Goal: Task Accomplishment & Management: Complete application form

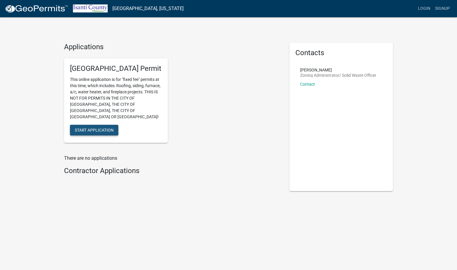
click at [104, 128] on span "Start Application" at bounding box center [94, 130] width 39 height 5
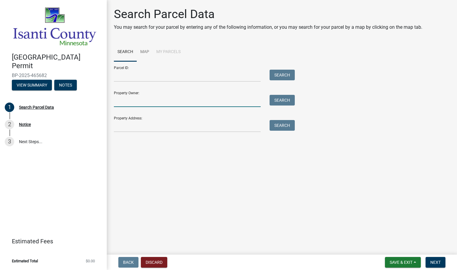
click at [134, 103] on input "Property Owner:" at bounding box center [187, 101] width 147 height 12
type input "[PERSON_NAME]"
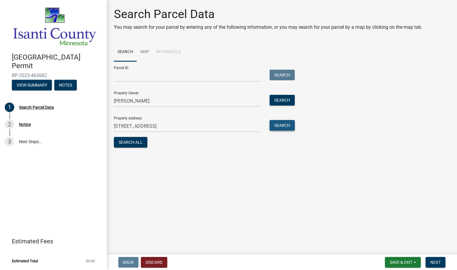
click at [288, 125] on button "Search" at bounding box center [282, 125] width 25 height 11
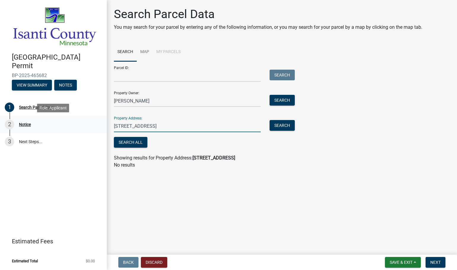
drag, startPoint x: 163, startPoint y: 126, endPoint x: 55, endPoint y: 126, distance: 108.0
click at [55, 126] on div "Isanti County Building Permit BP-2025-465682 View Summary Notes 1 Search Parcel…" at bounding box center [228, 135] width 457 height 270
click at [157, 126] on input "37237 Level St NE" at bounding box center [187, 126] width 147 height 12
type input "37237 Level St NE Stanchfield MN"
click at [126, 144] on button "Search All" at bounding box center [131, 142] width 34 height 11
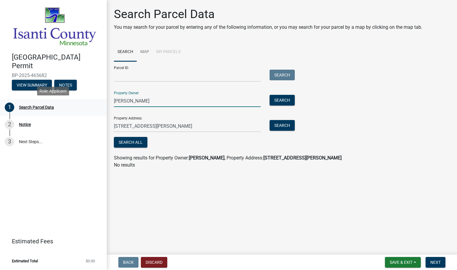
drag, startPoint x: 151, startPoint y: 96, endPoint x: 10, endPoint y: 101, distance: 140.4
click at [11, 101] on div "Isanti County Building Permit BP-2025-465682 View Summary Notes 1 Search Parcel…" at bounding box center [228, 135] width 457 height 270
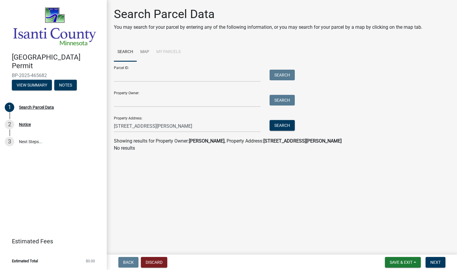
drag, startPoint x: 151, startPoint y: 198, endPoint x: 261, endPoint y: 187, distance: 111.2
click at [154, 197] on main "Search Parcel Data You may search for your parcel by entering any of the follow…" at bounding box center [282, 126] width 350 height 252
click at [287, 120] on div "Property Address: 37237 Level St NE Stanchfield MN Search" at bounding box center [203, 122] width 178 height 20
click at [286, 122] on button "Search" at bounding box center [282, 125] width 25 height 11
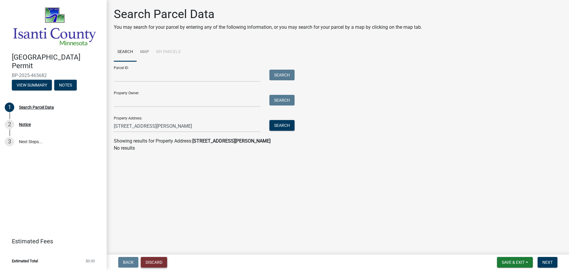
click at [154, 263] on button "Discard" at bounding box center [154, 262] width 26 height 11
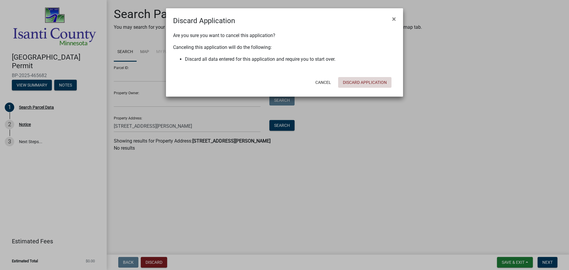
click at [374, 83] on button "Discard Application" at bounding box center [364, 82] width 53 height 11
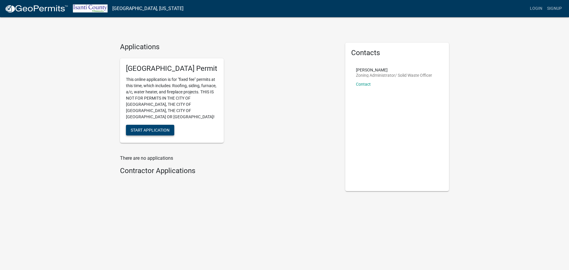
click at [141, 128] on span "Start Application" at bounding box center [150, 130] width 39 height 5
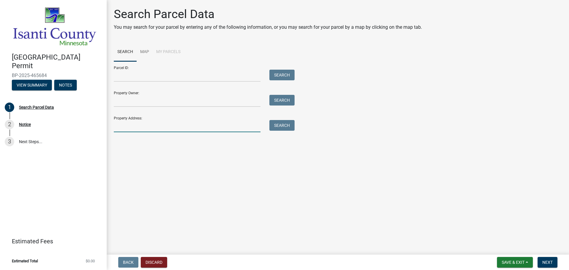
click at [121, 124] on input "Property Address:" at bounding box center [187, 126] width 147 height 12
type input "37237 Lever Street NE, Stanchfield MN 55080"
click at [286, 122] on button "Search" at bounding box center [282, 125] width 25 height 11
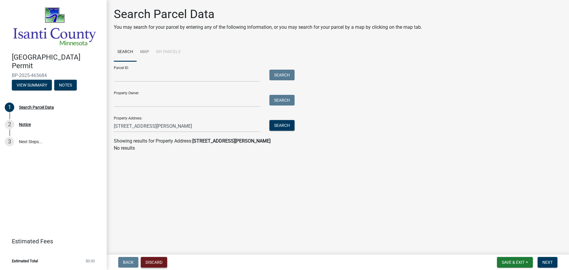
click at [161, 265] on button "Discard" at bounding box center [154, 262] width 26 height 11
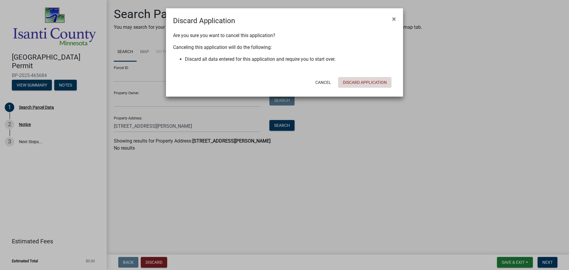
drag, startPoint x: 367, startPoint y: 82, endPoint x: 393, endPoint y: 85, distance: 25.9
click at [368, 82] on button "Discard Application" at bounding box center [364, 82] width 53 height 11
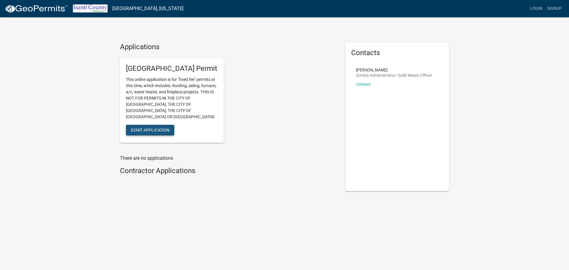
click at [151, 128] on span "Start Application" at bounding box center [150, 130] width 39 height 5
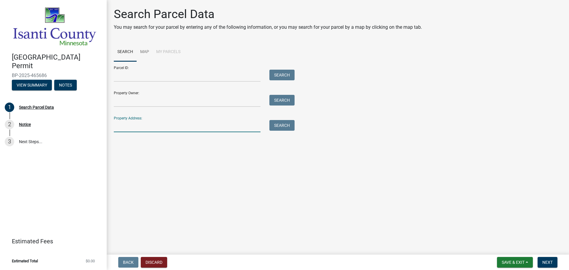
click at [138, 129] on input "Property Address:" at bounding box center [187, 126] width 147 height 12
click at [128, 101] on input "Property Owner:" at bounding box center [187, 101] width 147 height 12
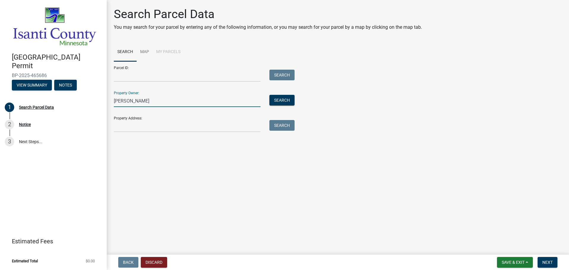
type input "[PERSON_NAME]"
drag, startPoint x: 157, startPoint y: 104, endPoint x: -49, endPoint y: 90, distance: 205.8
click at [0, 90] on html "Internet Explorer does NOT work with GeoPermits. Get a new browser for more sec…" at bounding box center [284, 135] width 569 height 270
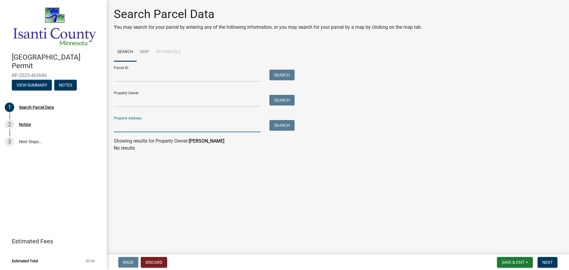
click at [122, 128] on input "Property Address:" at bounding box center [187, 126] width 147 height 12
drag, startPoint x: 103, startPoint y: 128, endPoint x: 47, endPoint y: 122, distance: 55.5
click at [51, 124] on div "[GEOGRAPHIC_DATA] Permit BP-2025-465686 View Summary Notes 1 Search Parcel Data…" at bounding box center [284, 135] width 569 height 270
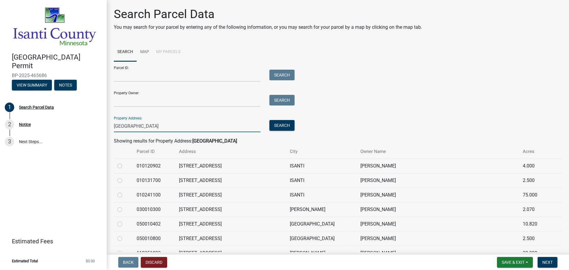
type input "[GEOGRAPHIC_DATA]"
click at [125, 206] on label at bounding box center [125, 206] width 0 height 0
click at [125, 208] on input "radio" at bounding box center [127, 208] width 4 height 4
radio input "true"
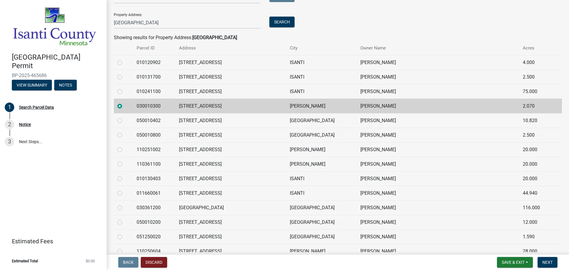
scroll to position [119, 0]
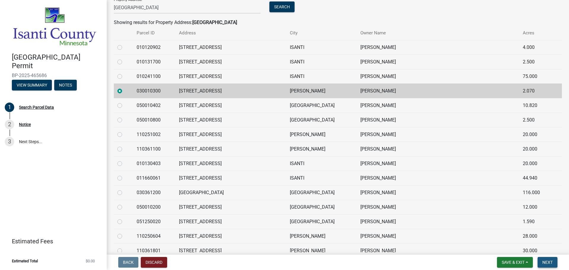
click at [550, 259] on button "Next" at bounding box center [548, 262] width 20 height 11
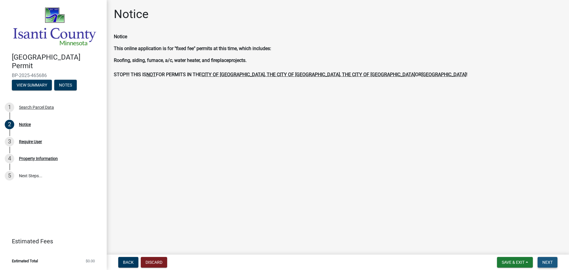
click at [552, 260] on span "Next" at bounding box center [548, 262] width 10 height 5
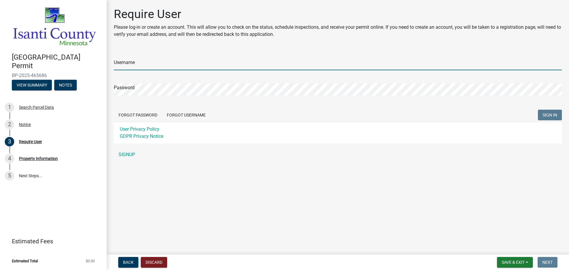
type input "Tradewinds"
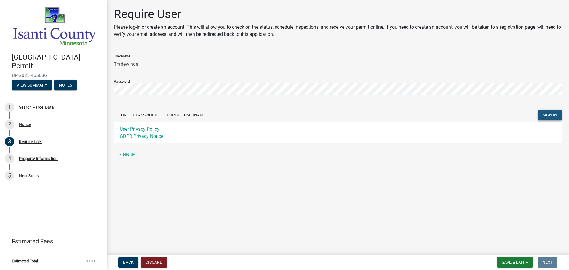
click at [555, 113] on span "SIGN IN" at bounding box center [550, 115] width 15 height 5
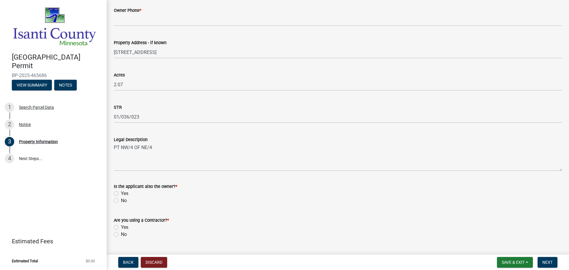
scroll to position [146, 0]
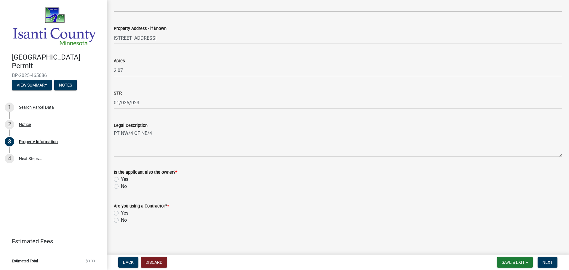
click at [121, 187] on label "No" at bounding box center [124, 186] width 6 height 7
click at [121, 187] on input "No" at bounding box center [123, 185] width 4 height 4
radio input "true"
click at [121, 220] on label "No" at bounding box center [124, 220] width 6 height 7
click at [121, 220] on input "No" at bounding box center [123, 219] width 4 height 4
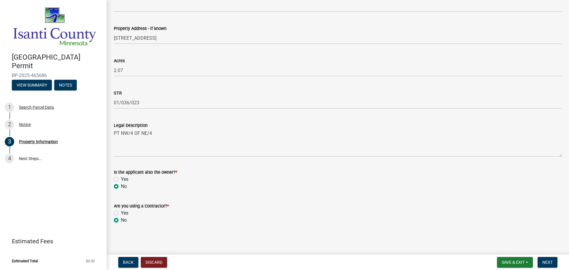
radio input "true"
click at [551, 261] on span "Next" at bounding box center [548, 262] width 10 height 5
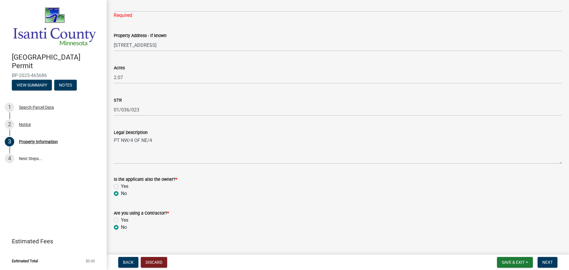
click at [121, 220] on label "Yes" at bounding box center [124, 220] width 7 height 7
click at [121, 220] on input "Yes" at bounding box center [123, 219] width 4 height 4
radio input "true"
click at [550, 262] on span "Next" at bounding box center [548, 262] width 10 height 5
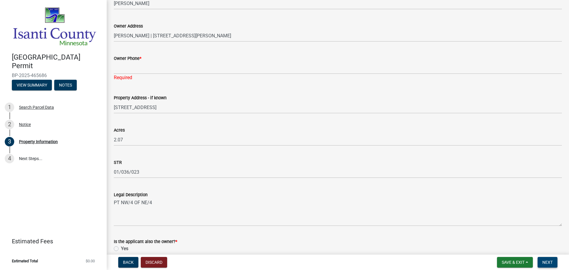
scroll to position [0, 0]
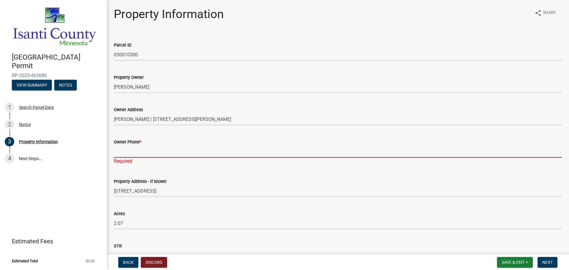
click at [129, 154] on input "Owner Phone *" at bounding box center [338, 152] width 448 height 12
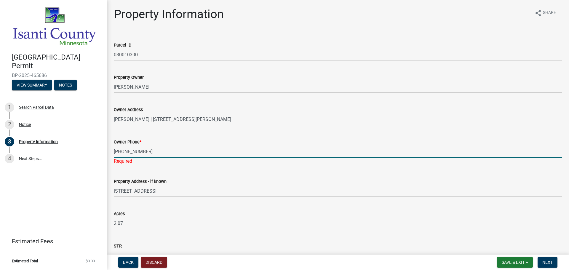
type input "[PHONE_NUMBER]"
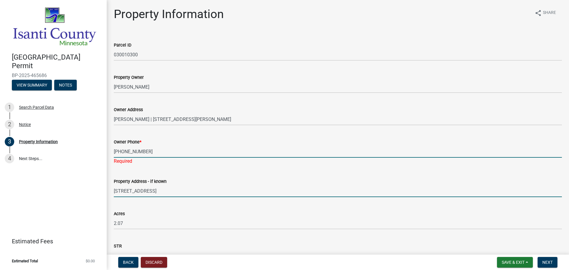
click at [255, 187] on input "[STREET_ADDRESS]" at bounding box center [338, 191] width 448 height 12
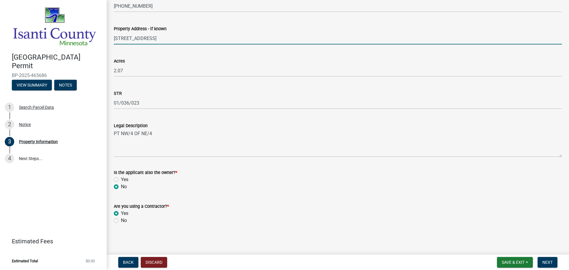
scroll to position [146, 0]
click at [553, 262] on span "Next" at bounding box center [548, 262] width 10 height 5
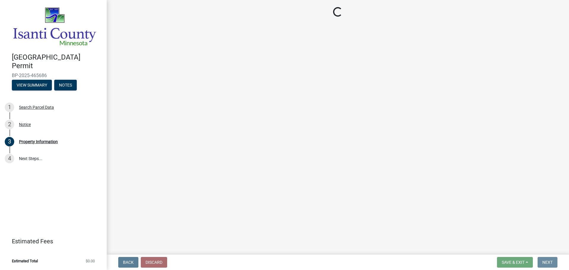
scroll to position [0, 0]
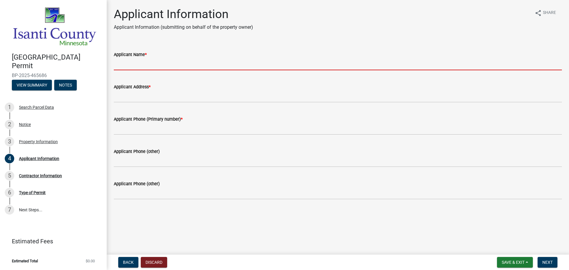
click at [152, 65] on input "Applicant Name *" at bounding box center [338, 64] width 448 height 12
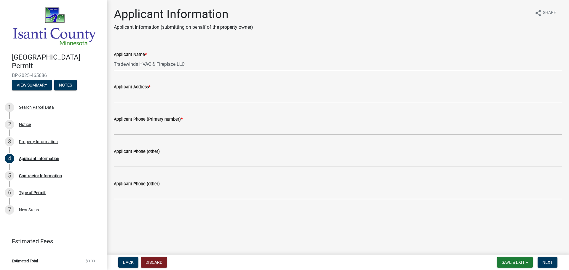
type input "Tradewinds HVAC & Fireplace LLC"
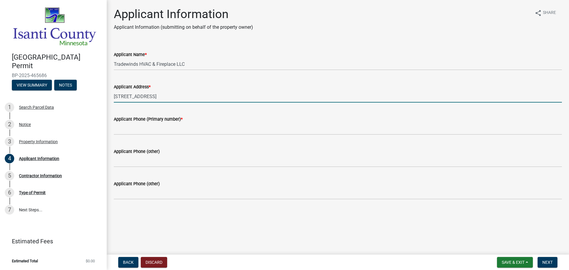
type input "[STREET_ADDRESS]"
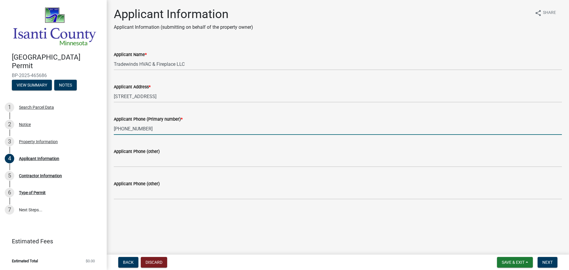
type input "[PHONE_NUMBER]"
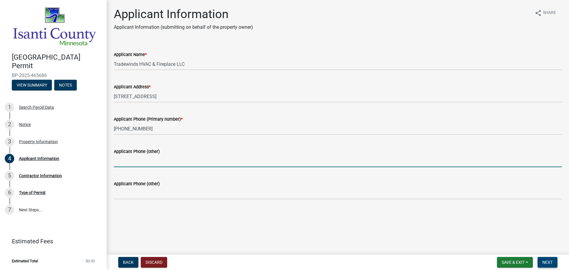
click at [552, 260] on span "Next" at bounding box center [548, 262] width 10 height 5
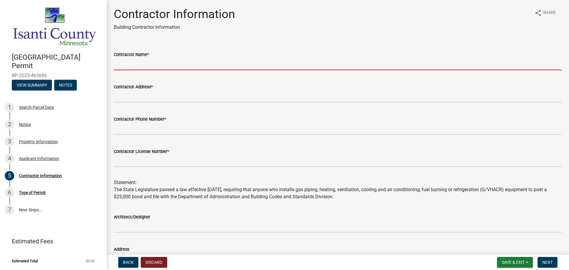
click at [134, 60] on input "Contractor Name *" at bounding box center [338, 64] width 448 height 12
click at [126, 64] on input "Contractor Name *" at bounding box center [338, 64] width 448 height 12
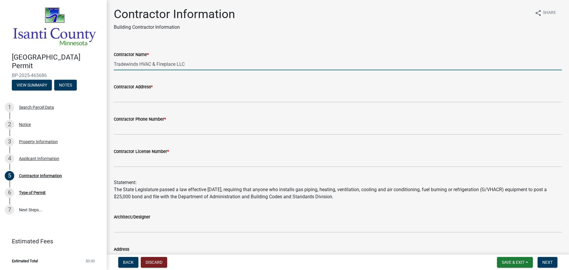
type input "Tradewinds HVAC & Fireplace LLC"
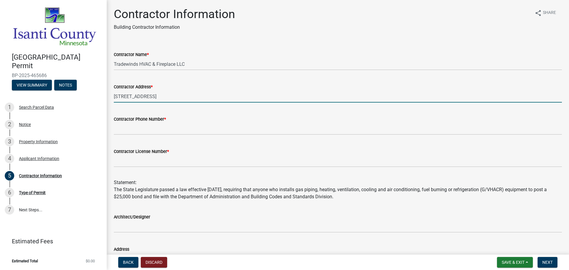
type input "[STREET_ADDRESS]"
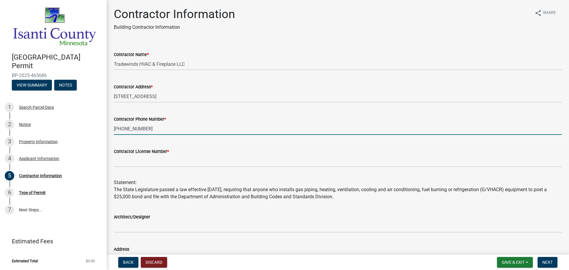
type input "[PHONE_NUMBER]"
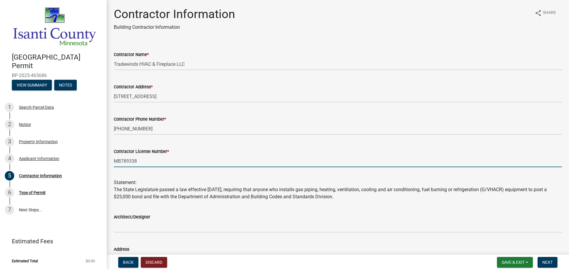
type input "MB789338"
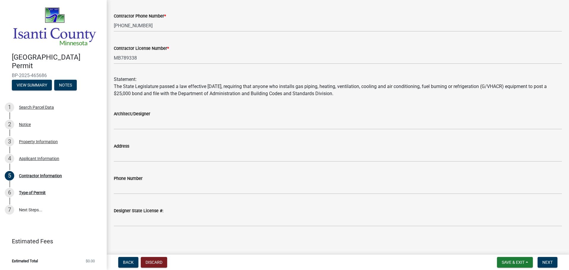
scroll to position [105, 0]
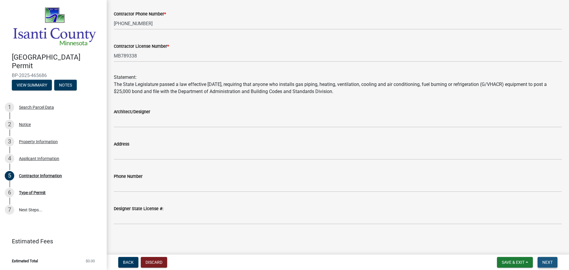
click at [551, 263] on span "Next" at bounding box center [548, 262] width 10 height 5
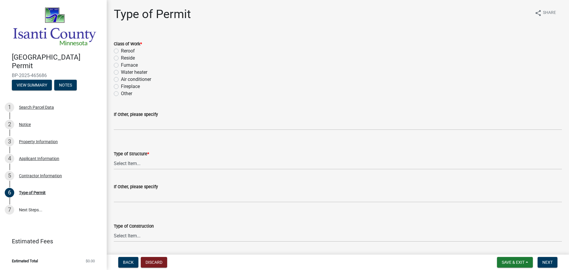
click at [121, 66] on label "Furnace" at bounding box center [129, 65] width 17 height 7
click at [121, 66] on input "Furnace" at bounding box center [123, 64] width 4 height 4
radio input "true"
click at [127, 163] on select "Select Item... Accessory Commercial Single Family Agricultural Other N/A" at bounding box center [338, 163] width 448 height 12
click at [114, 157] on select "Select Item... Accessory Commercial Single Family Agricultural Other N/A" at bounding box center [338, 163] width 448 height 12
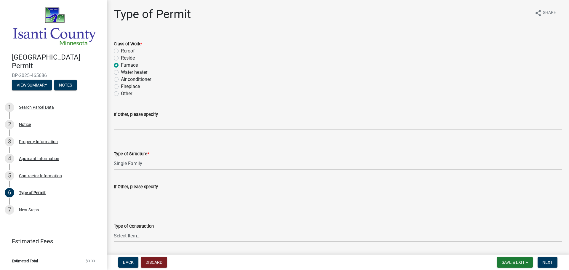
select select "eb4da8a3-282e-4d3e-a231-485219132635"
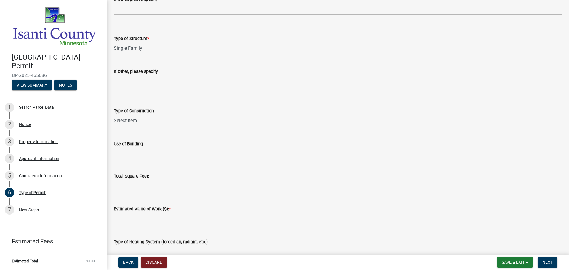
scroll to position [119, 0]
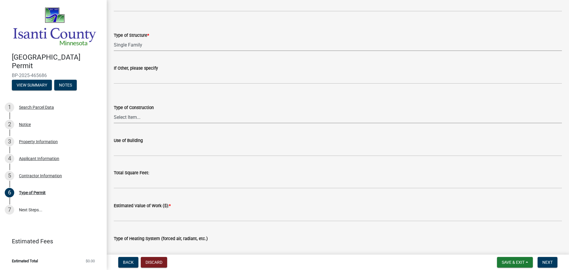
click at [149, 117] on select "Select Item... Wood Frame Masonry Metal Manufactured Modular Other" at bounding box center [338, 117] width 448 height 12
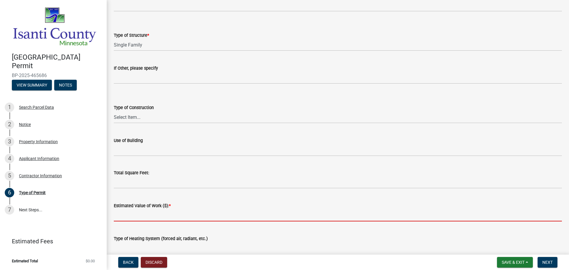
click at [144, 216] on input "text" at bounding box center [338, 215] width 448 height 12
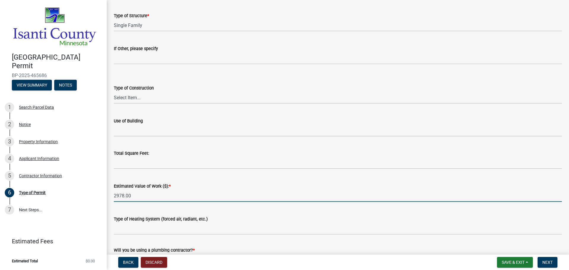
scroll to position [178, 0]
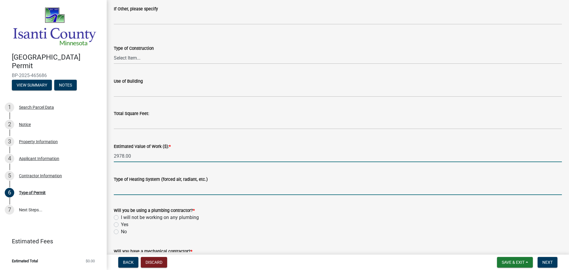
type input "2978"
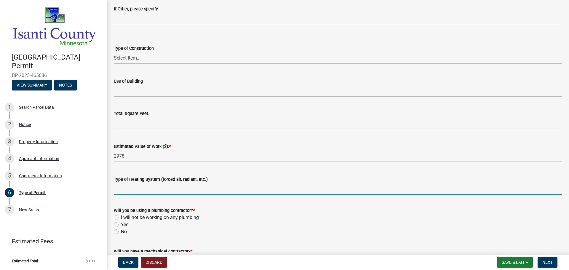
click at [148, 192] on input "Type of Heating System (forced air, radiant, etc.)" at bounding box center [338, 189] width 448 height 12
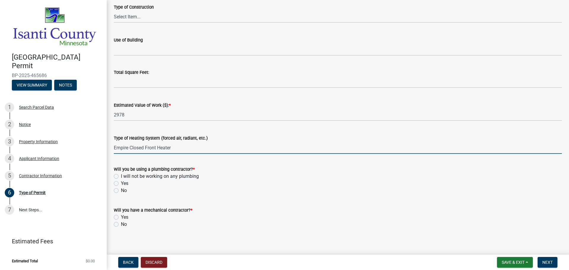
scroll to position [223, 0]
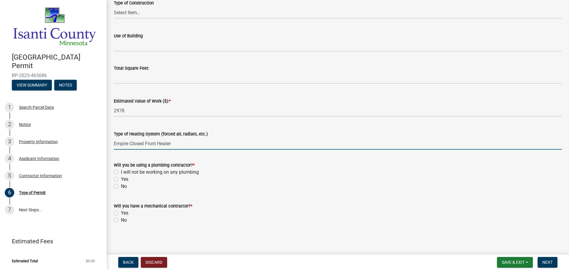
type input "Empire Closed Front Heater"
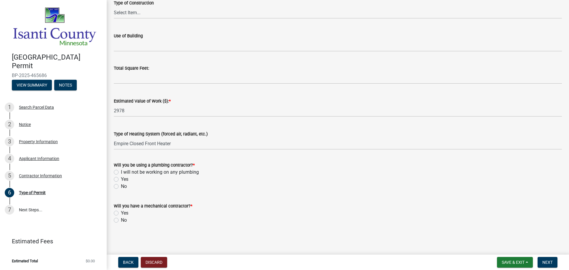
click at [119, 172] on div "I will not be working on any plumbing" at bounding box center [338, 172] width 448 height 7
click at [121, 213] on label "Yes" at bounding box center [124, 213] width 7 height 7
click at [121, 213] on input "Yes" at bounding box center [123, 212] width 4 height 4
radio input "true"
click at [121, 171] on label "I will not be working on any plumbing" at bounding box center [160, 172] width 78 height 7
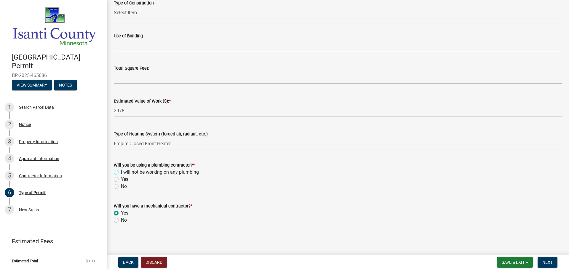
click at [121, 171] on input "I will not be working on any plumbing" at bounding box center [123, 171] width 4 height 4
radio input "true"
click at [125, 261] on span "Back" at bounding box center [128, 262] width 11 height 5
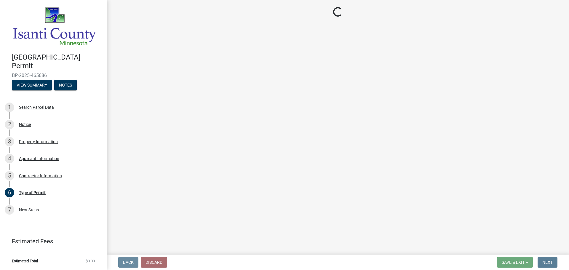
scroll to position [0, 0]
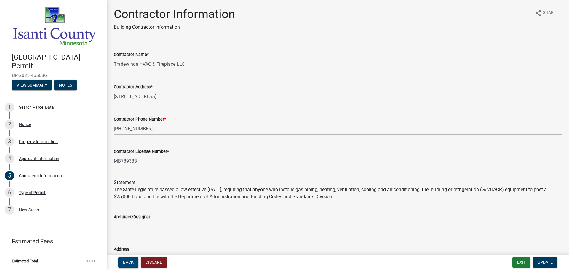
click at [125, 261] on span "Back" at bounding box center [128, 262] width 11 height 5
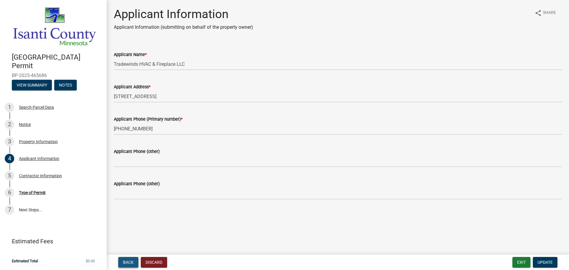
click at [125, 261] on span "Back" at bounding box center [128, 262] width 11 height 5
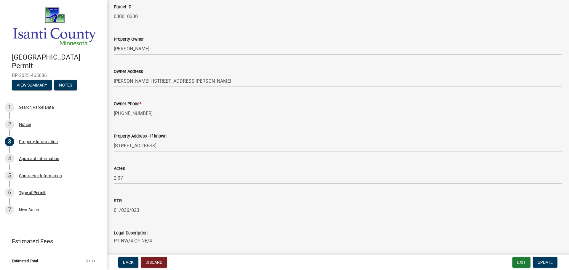
scroll to position [146, 0]
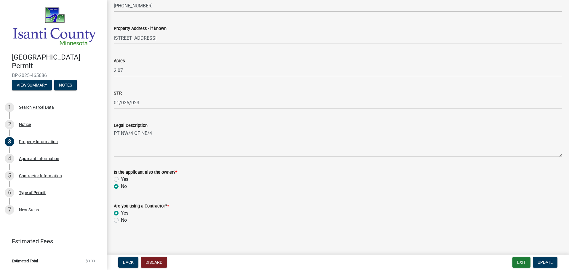
click at [121, 221] on label "No" at bounding box center [124, 220] width 6 height 7
click at [121, 221] on input "No" at bounding box center [123, 219] width 4 height 4
radio input "true"
drag, startPoint x: 549, startPoint y: 262, endPoint x: 549, endPoint y: 254, distance: 8.0
click at [549, 260] on span "Update" at bounding box center [545, 262] width 15 height 5
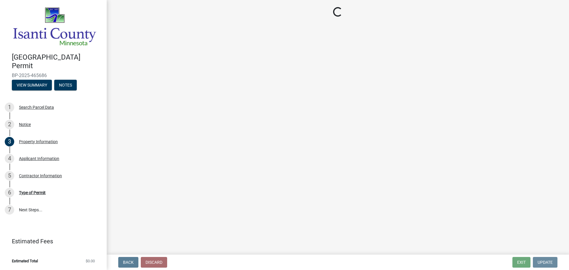
scroll to position [0, 0]
select select "eb4da8a3-282e-4d3e-a231-485219132635"
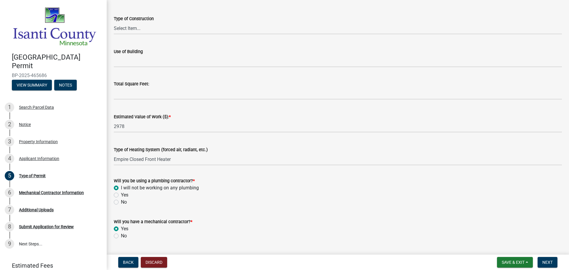
scroll to position [223, 0]
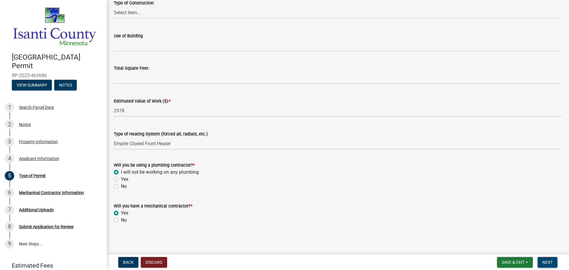
click at [552, 263] on span "Next" at bounding box center [548, 262] width 10 height 5
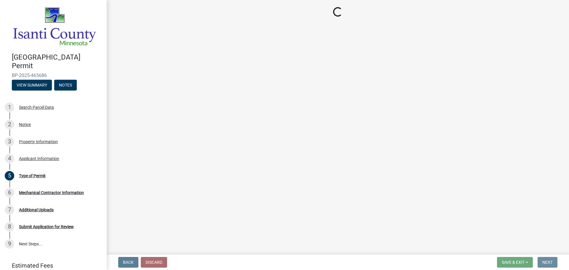
scroll to position [0, 0]
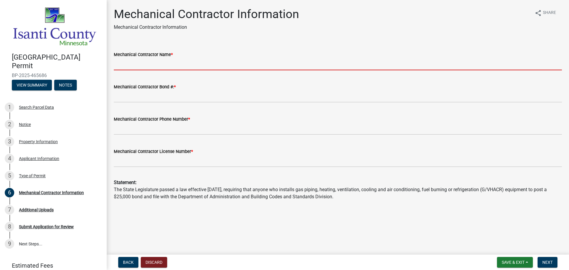
click at [157, 65] on input "Mechanical Contractor Name *" at bounding box center [338, 64] width 448 height 12
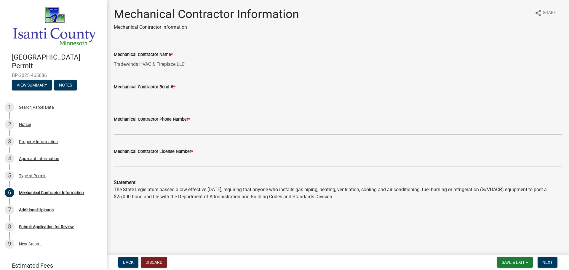
type input "Tradewinds HVAC & Fireplace LLC"
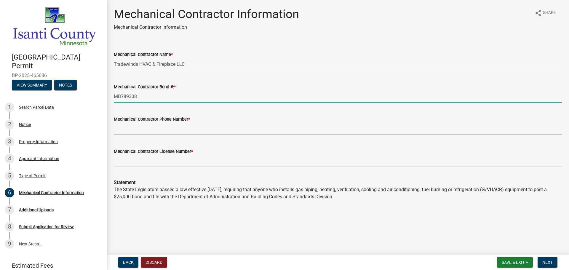
type input "MB789338"
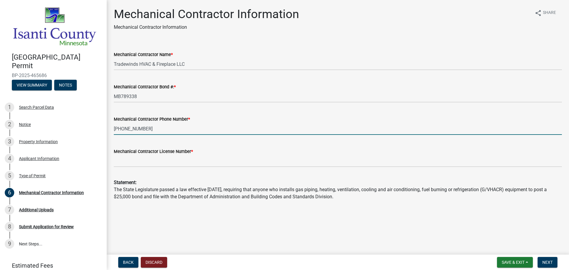
type input "[PHONE_NUMBER]"
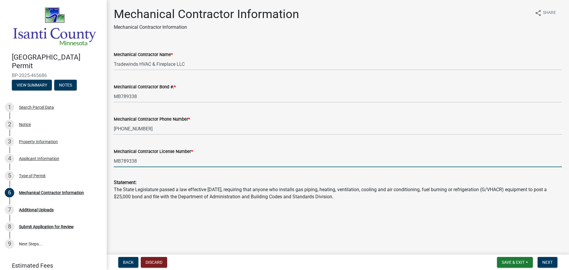
type input "MB789338"
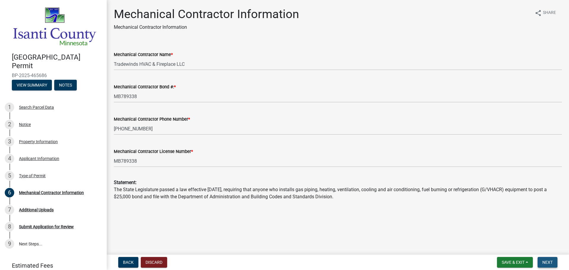
click at [547, 264] on span "Next" at bounding box center [548, 262] width 10 height 5
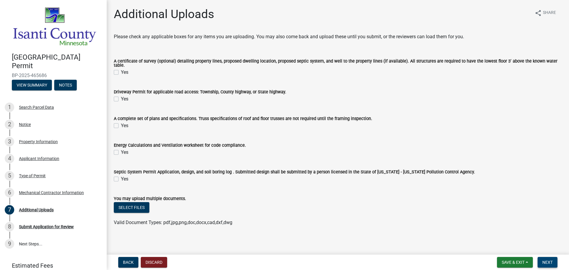
click at [550, 263] on span "Next" at bounding box center [548, 262] width 10 height 5
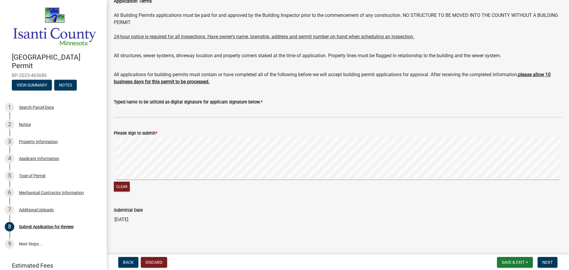
scroll to position [37, 0]
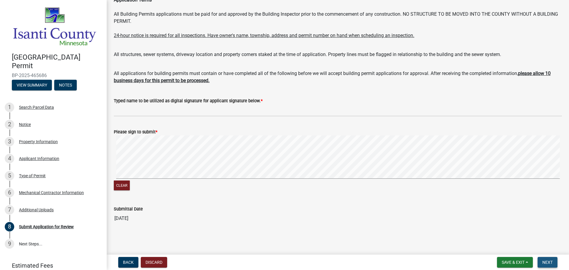
click at [547, 260] on span "Next" at bounding box center [548, 262] width 10 height 5
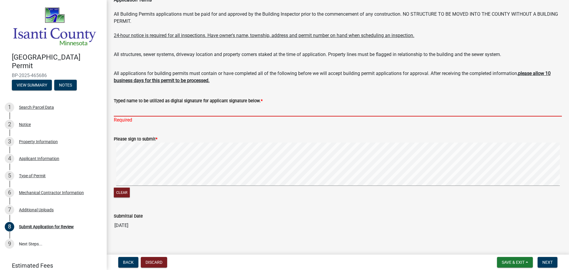
click at [135, 114] on input "Typed name to be utilized as digital signature for applicant signature below. *" at bounding box center [338, 110] width 448 height 12
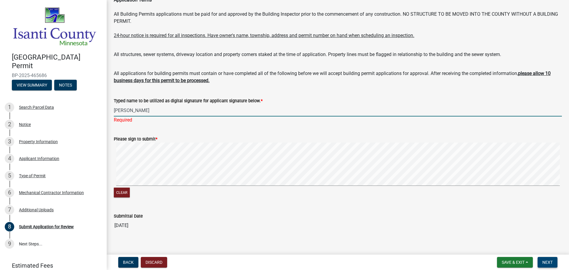
type input "[PERSON_NAME]"
click at [555, 264] on button "Next" at bounding box center [548, 262] width 20 height 11
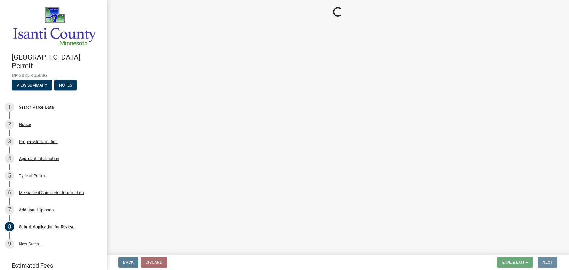
scroll to position [0, 0]
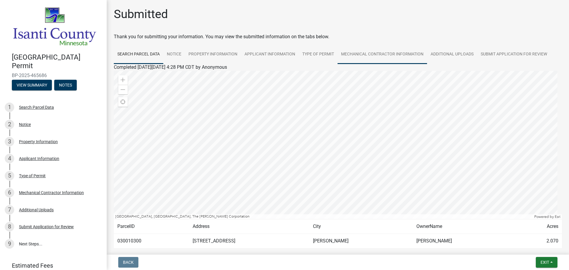
click at [365, 53] on link "Mechanical Contractor Information" at bounding box center [383, 54] width 90 height 19
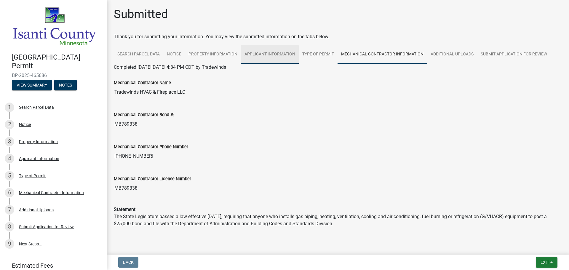
click at [278, 55] on link "Applicant Information" at bounding box center [270, 54] width 58 height 19
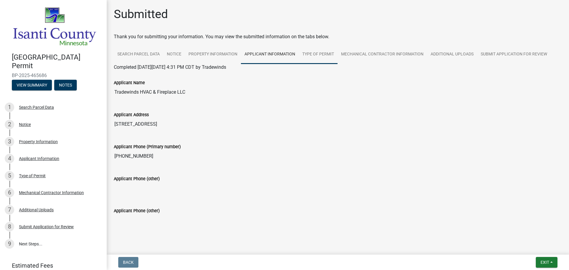
click at [315, 56] on link "Type of Permit" at bounding box center [318, 54] width 39 height 19
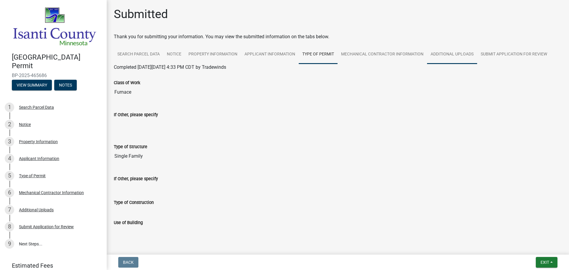
click at [438, 56] on link "Additional Uploads" at bounding box center [452, 54] width 50 height 19
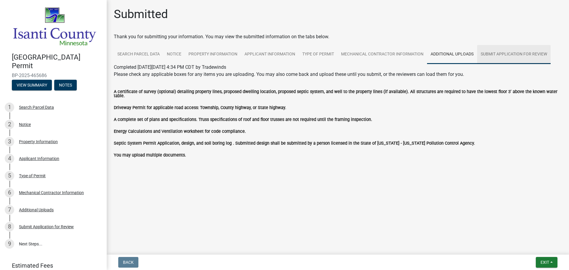
click at [494, 51] on link "Submit Application for Review" at bounding box center [515, 54] width 74 height 19
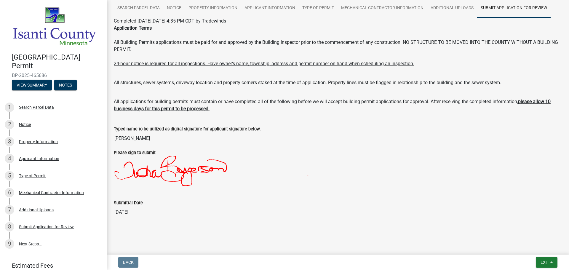
scroll to position [47, 0]
click at [544, 262] on span "Exit" at bounding box center [545, 262] width 9 height 5
click at [539, 248] on button "Save & Exit" at bounding box center [533, 247] width 47 height 14
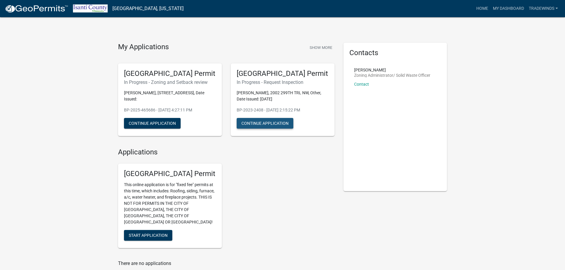
click at [255, 122] on button "Continue Application" at bounding box center [265, 123] width 57 height 11
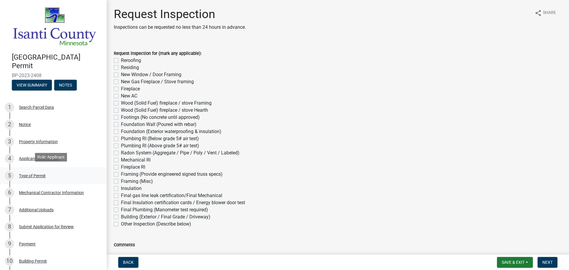
click at [31, 174] on div "Type of Permit" at bounding box center [32, 176] width 27 height 4
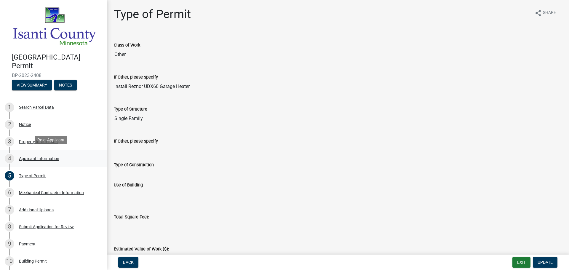
click at [28, 157] on div "Applicant Information" at bounding box center [39, 159] width 40 height 4
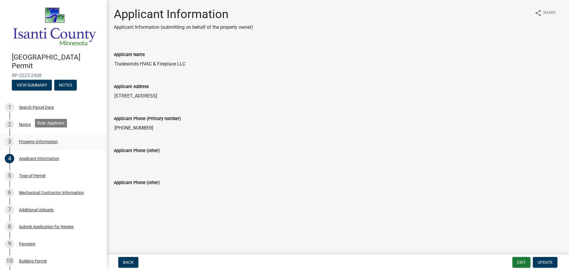
click at [30, 140] on div "Property Information" at bounding box center [38, 142] width 39 height 4
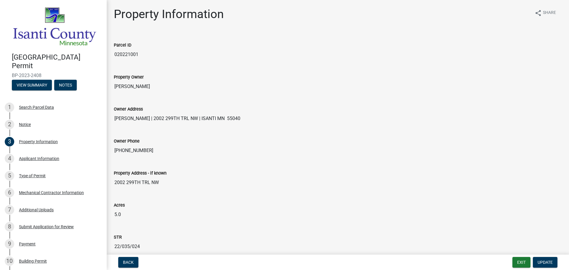
drag, startPoint x: 148, startPoint y: 150, endPoint x: 113, endPoint y: 150, distance: 35.3
click at [113, 150] on div "Owner Phone [PHONE_NUMBER]" at bounding box center [337, 145] width 457 height 32
click at [228, 176] on div "Property Address - if known" at bounding box center [338, 173] width 448 height 7
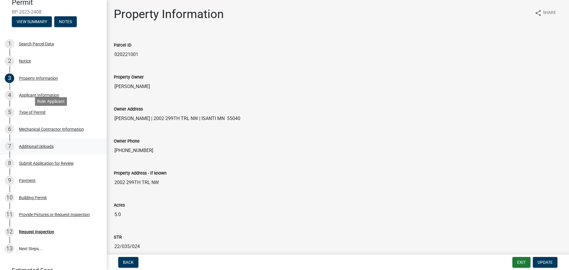
scroll to position [117, 0]
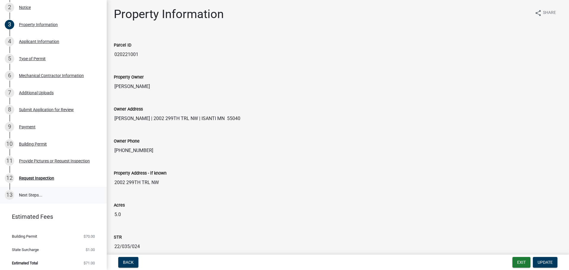
click at [37, 192] on link "13 Next Steps..." at bounding box center [53, 195] width 107 height 17
